Goal: Check status: Check status

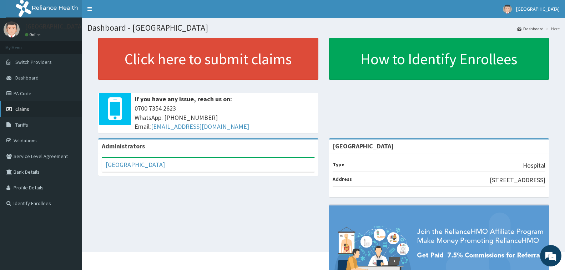
click at [20, 109] on span "Claims" at bounding box center [22, 109] width 14 height 6
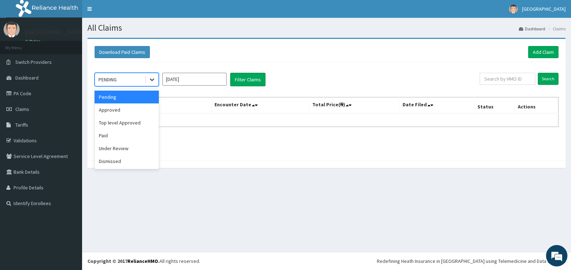
click at [153, 80] on icon at bounding box center [152, 80] width 4 height 2
click at [134, 114] on div "Approved" at bounding box center [127, 110] width 64 height 13
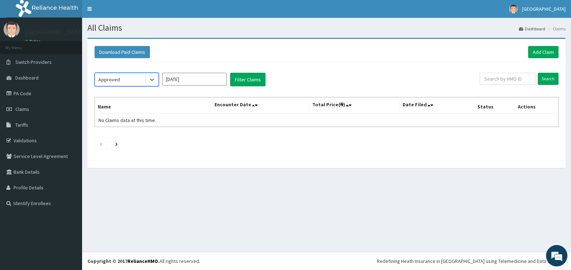
click at [215, 85] on input "[DATE]" at bounding box center [194, 79] width 64 height 13
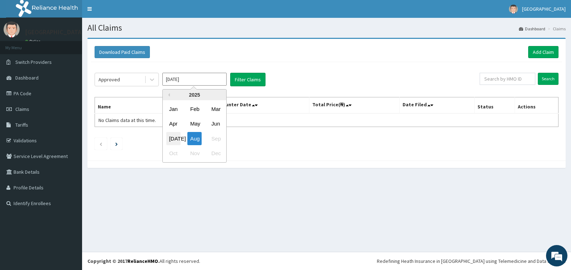
click at [171, 139] on div "[DATE]" at bounding box center [173, 138] width 14 height 13
type input "[DATE]"
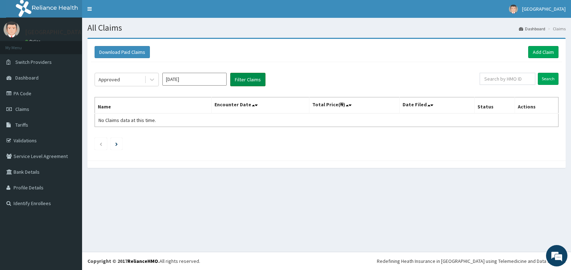
click at [255, 80] on button "Filter Claims" at bounding box center [247, 80] width 35 height 14
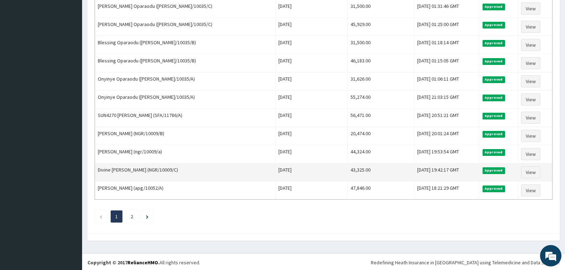
scroll to position [826, 0]
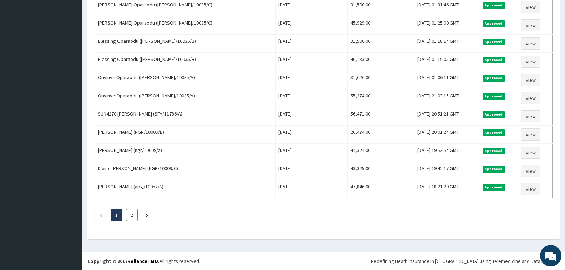
click at [134, 218] on li "2" at bounding box center [132, 215] width 12 height 12
click at [131, 216] on link "2" at bounding box center [132, 215] width 2 height 6
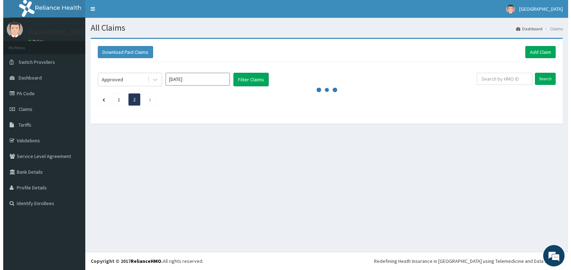
scroll to position [0, 0]
